Goal: Book appointment/travel/reservation

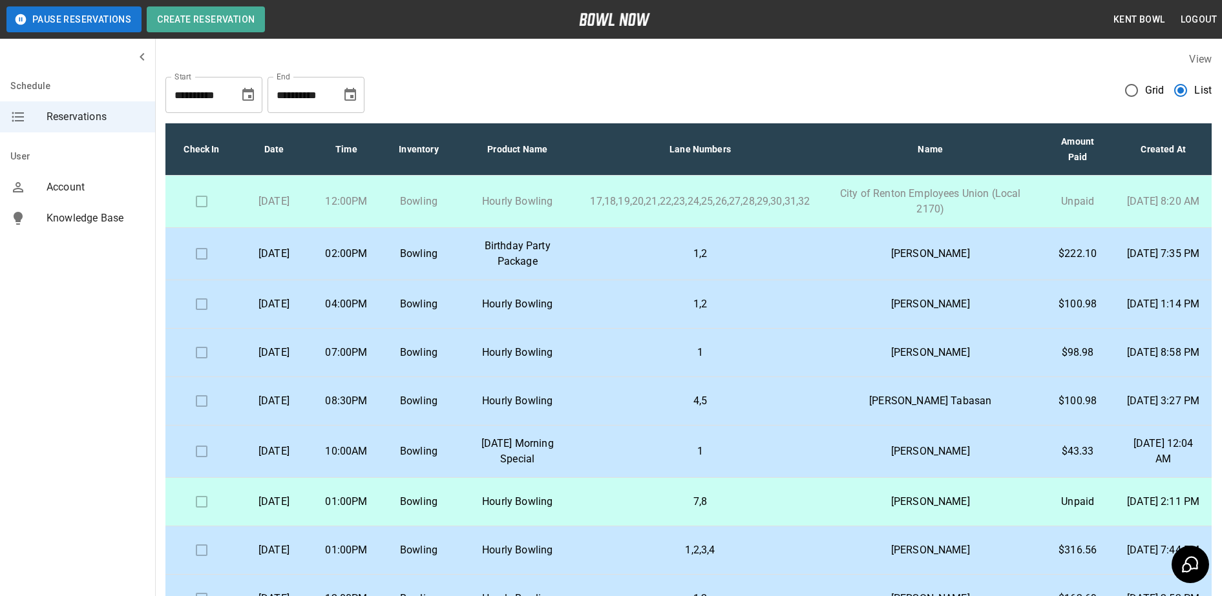
click at [633, 261] on p "1,2" at bounding box center [700, 254] width 220 height 16
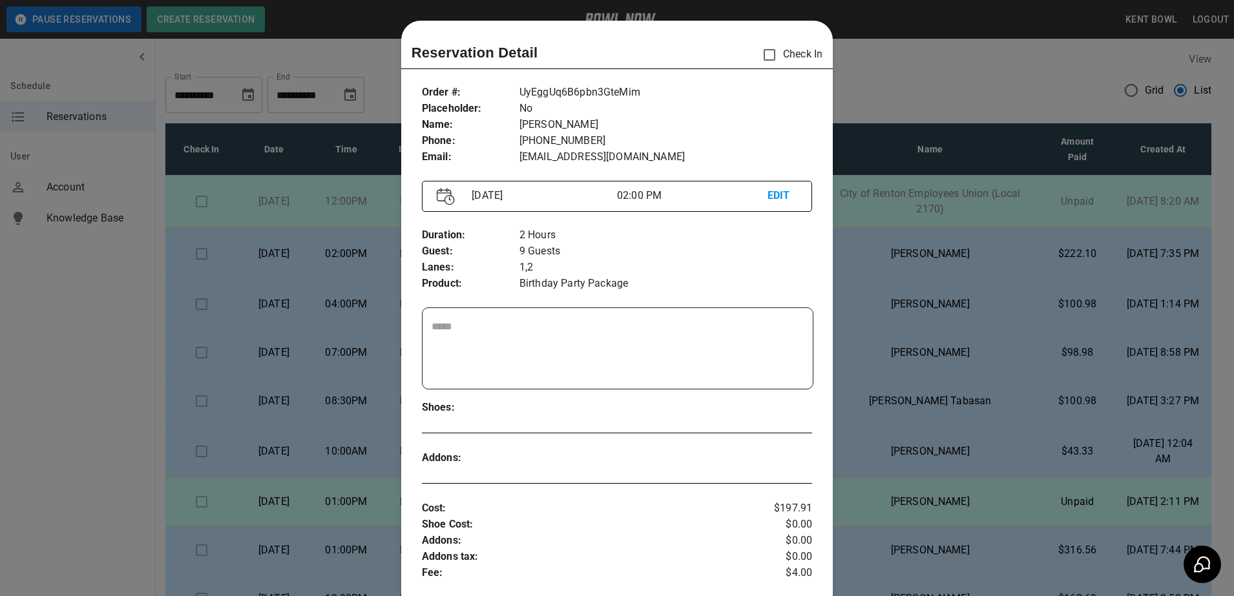
scroll to position [21, 0]
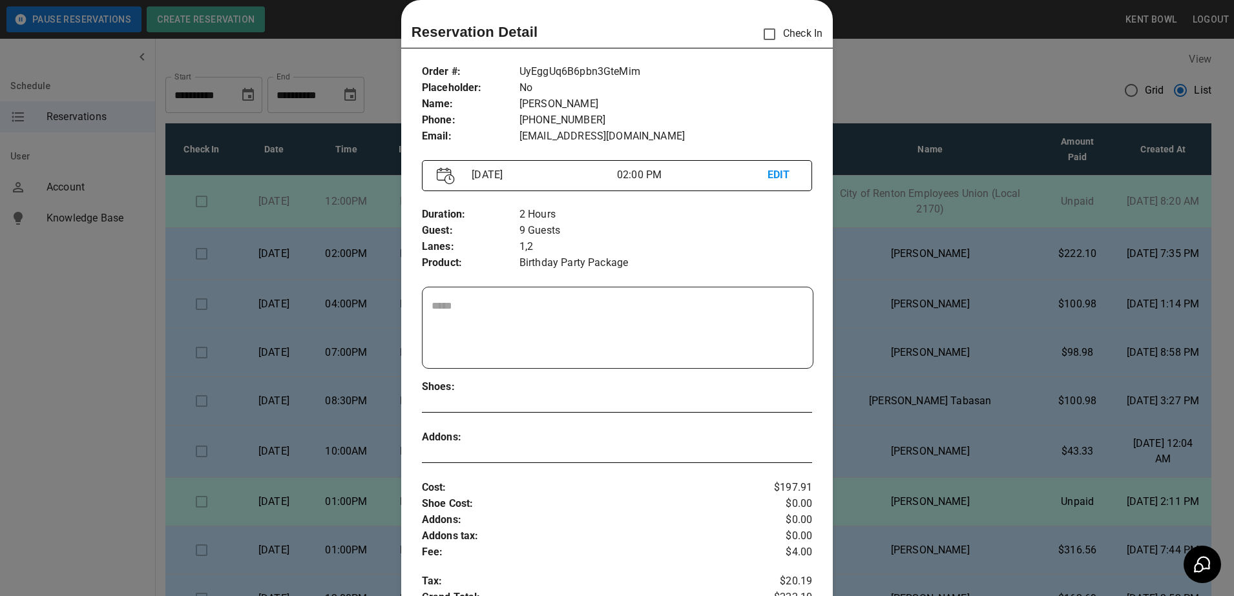
click at [77, 410] on div at bounding box center [617, 298] width 1234 height 596
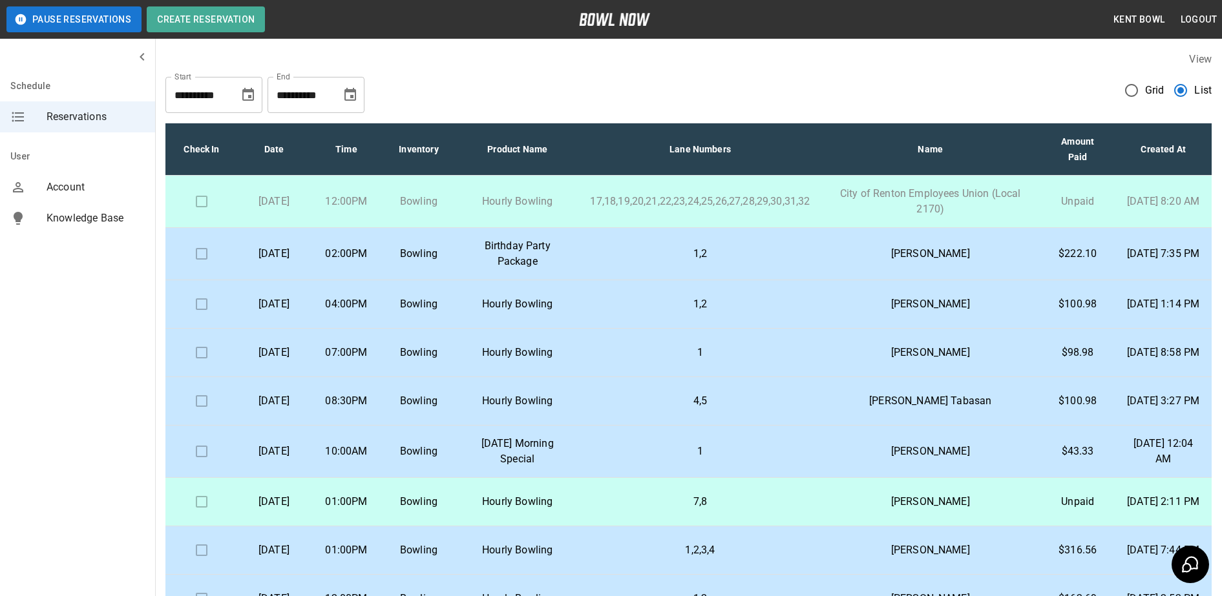
click at [202, 204] on td at bounding box center [201, 202] width 72 height 52
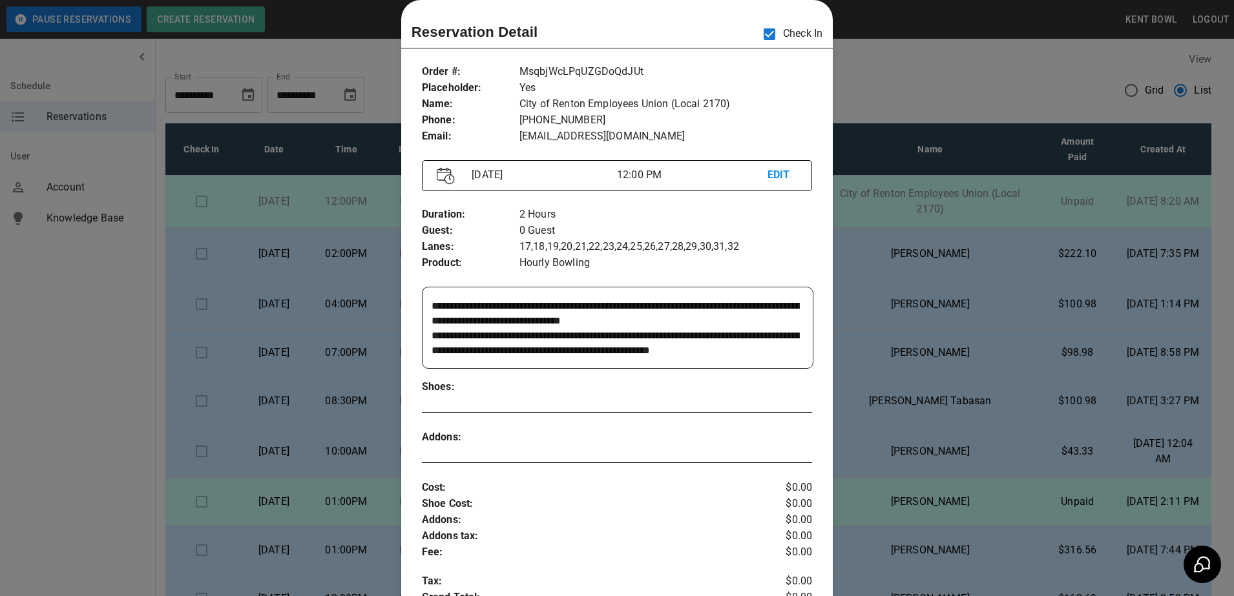
click at [138, 316] on div at bounding box center [617, 298] width 1234 height 596
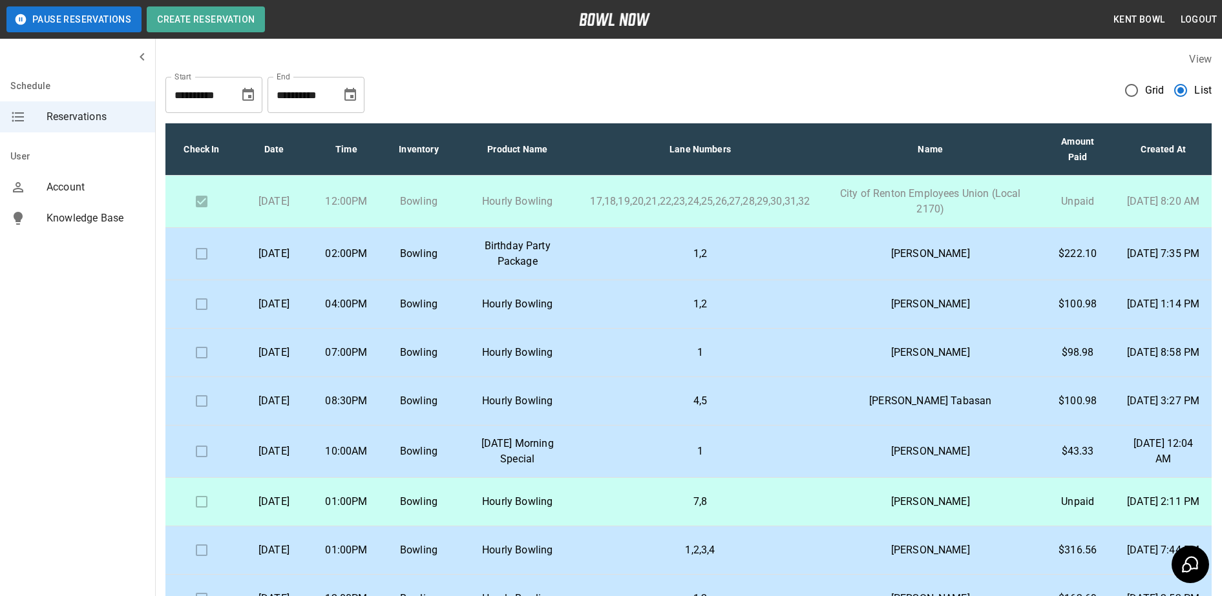
click at [556, 524] on td "Hourly Bowling" at bounding box center [517, 502] width 125 height 48
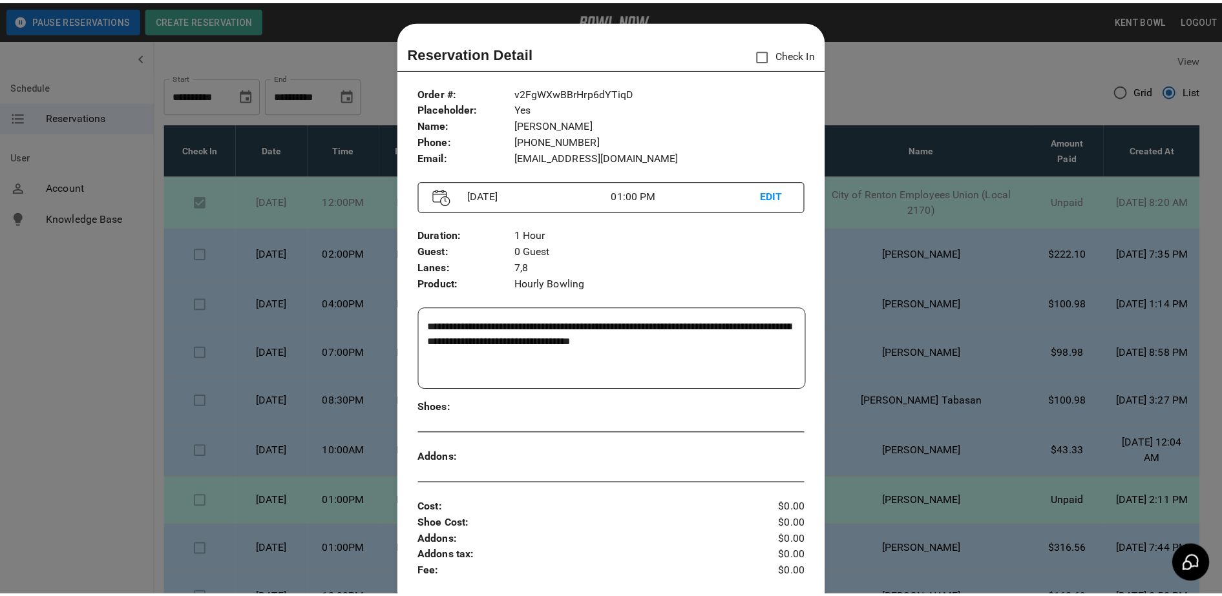
scroll to position [21, 0]
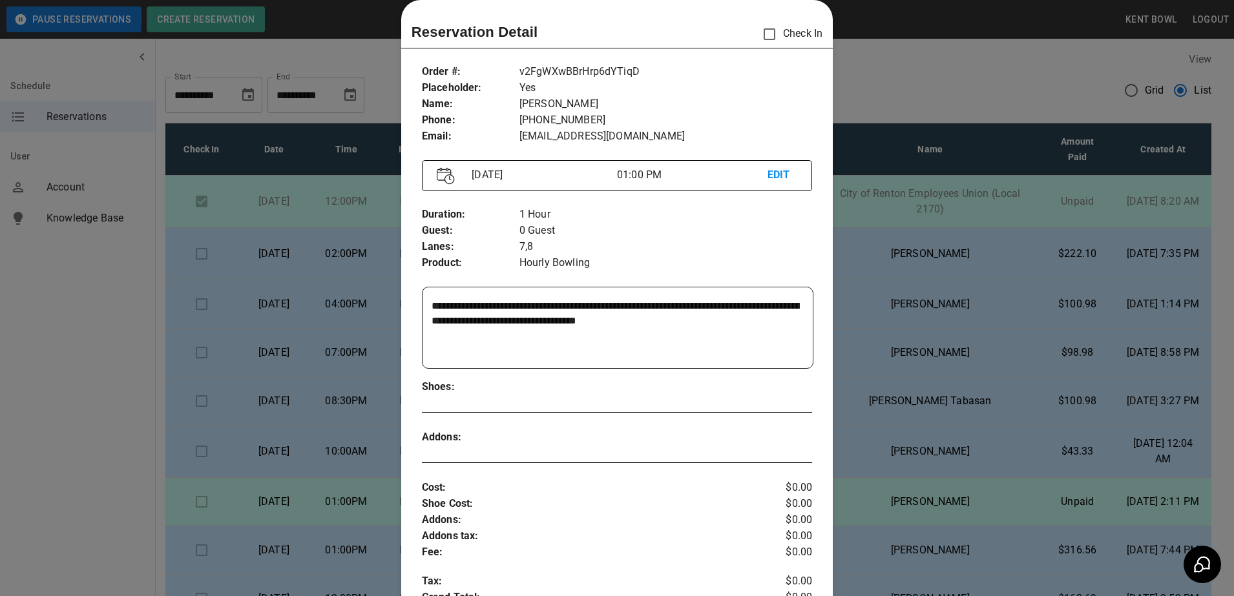
click at [107, 469] on div at bounding box center [617, 298] width 1234 height 596
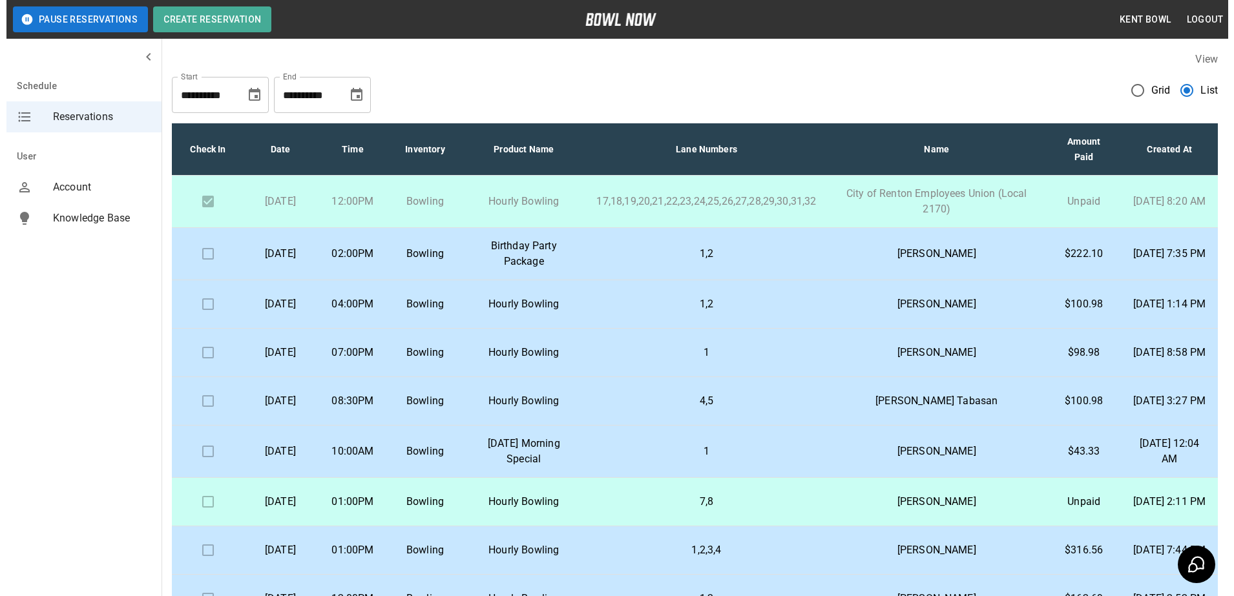
scroll to position [32, 0]
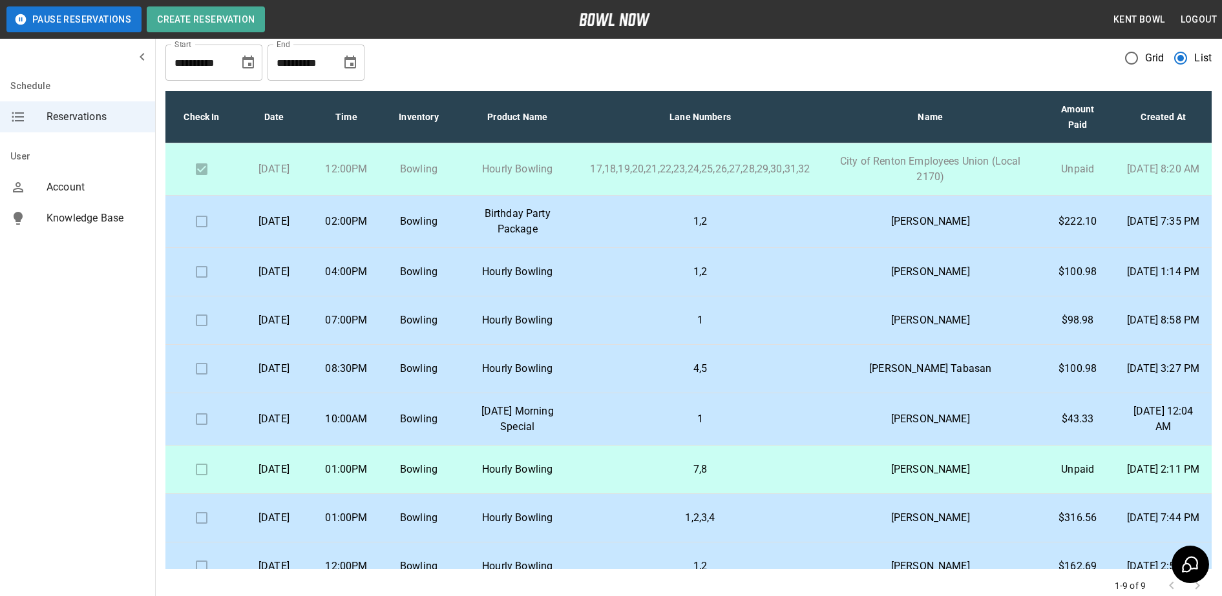
click at [567, 526] on p "Hourly Bowling" at bounding box center [517, 519] width 104 height 16
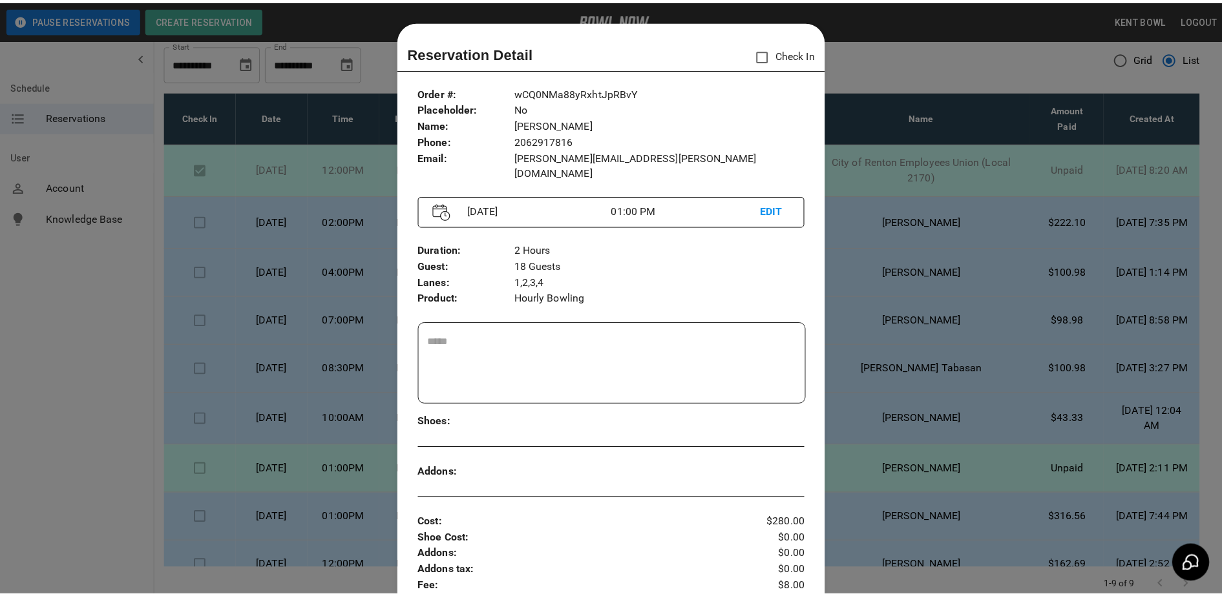
scroll to position [21, 0]
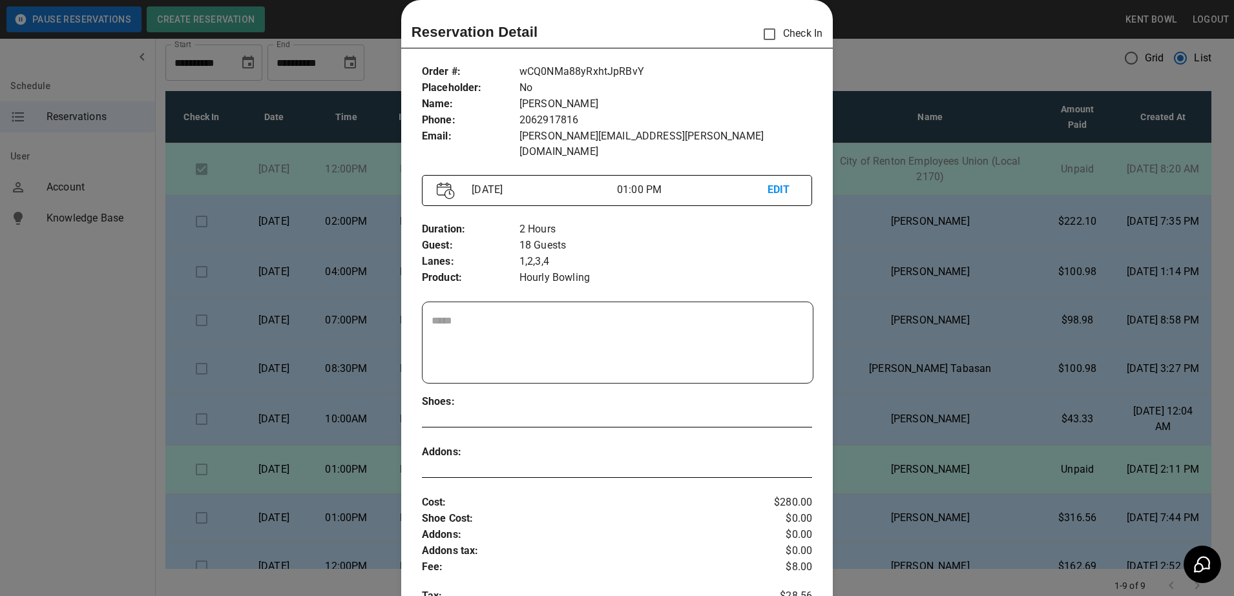
click at [77, 405] on div at bounding box center [617, 298] width 1234 height 596
